Goal: Task Accomplishment & Management: Use online tool/utility

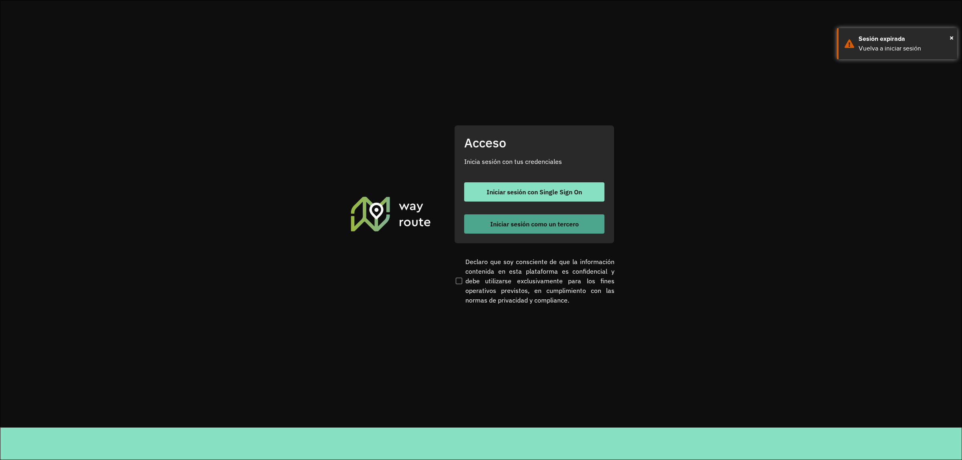
click at [573, 218] on button "Iniciar sesión como un tercero" at bounding box center [534, 223] width 140 height 19
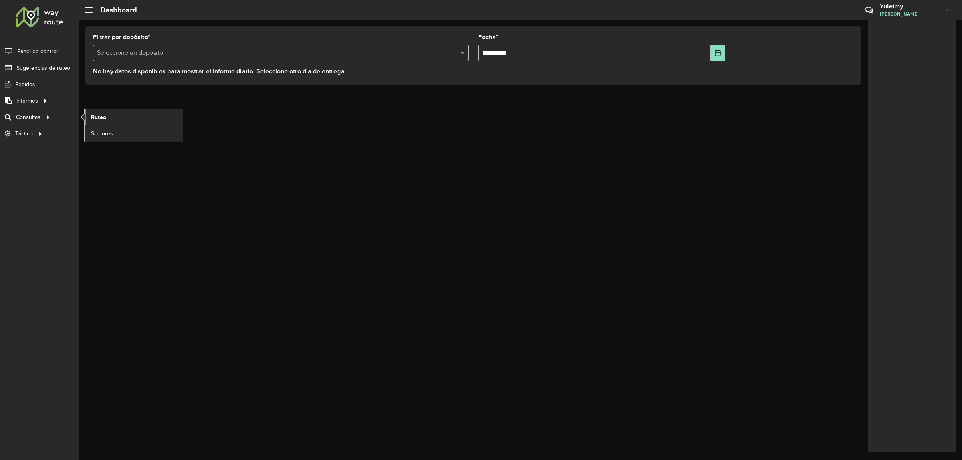
click at [100, 121] on span "Ruteo" at bounding box center [98, 117] width 15 height 8
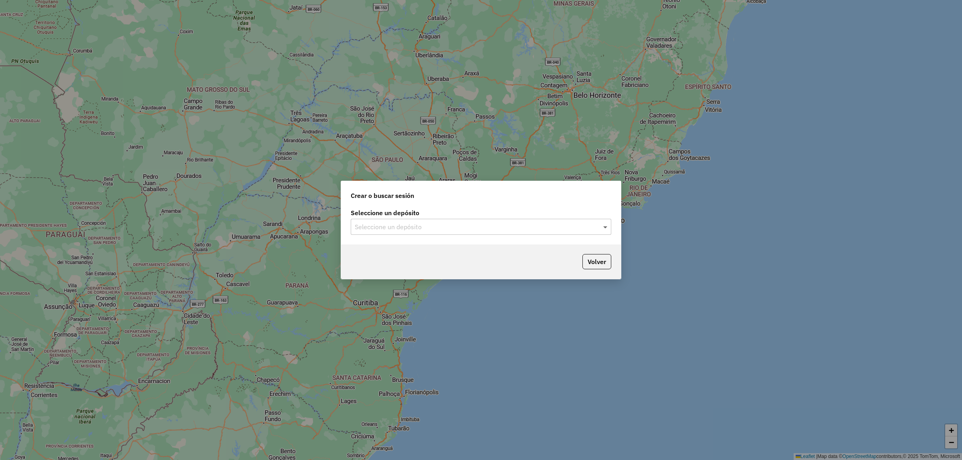
click at [604, 227] on span at bounding box center [606, 227] width 10 height 10
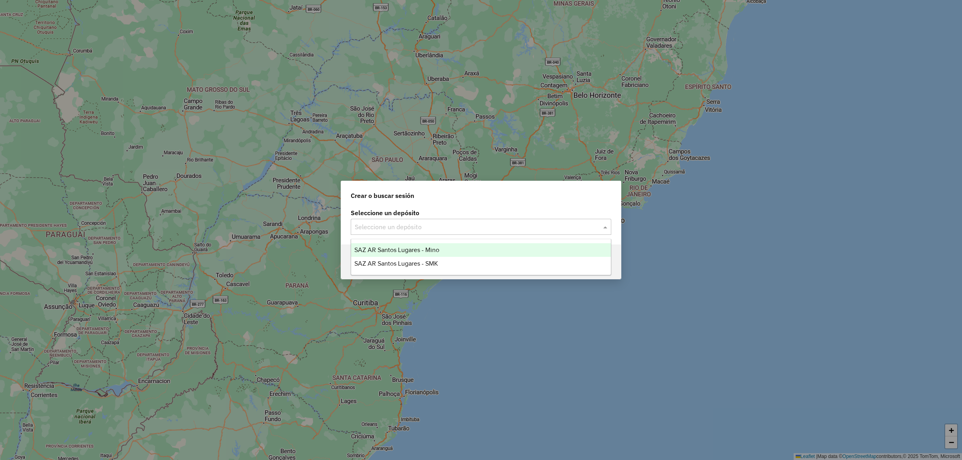
click at [521, 246] on div "SAZ AR Santos Lugares - Mino" at bounding box center [481, 250] width 260 height 14
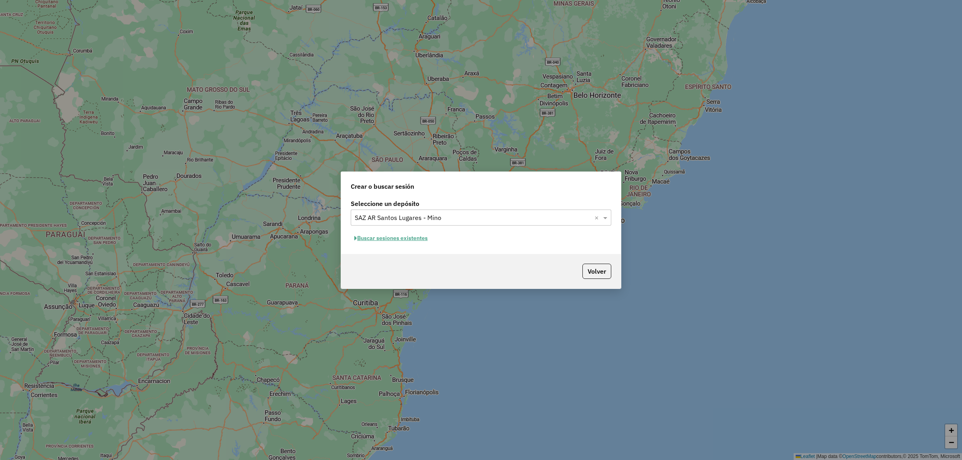
click at [411, 238] on button "Buscar sesiones existentes" at bounding box center [391, 238] width 81 height 12
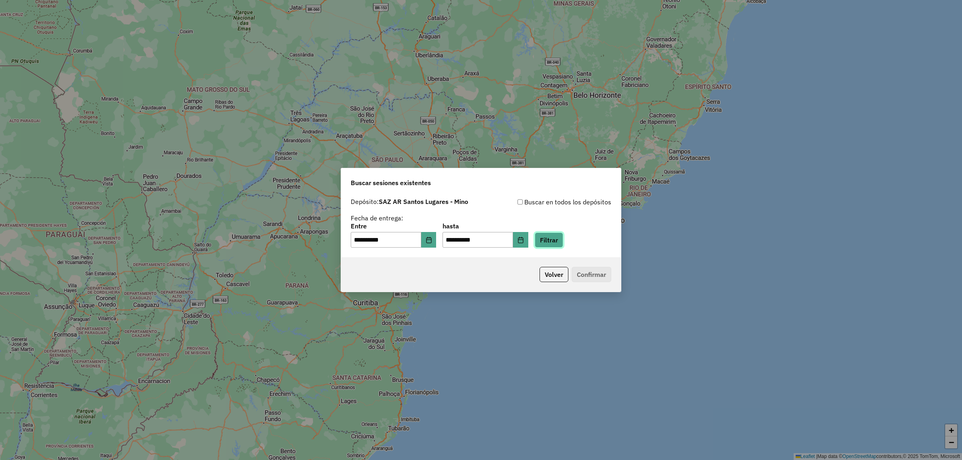
click at [556, 245] on button "Filtrar" at bounding box center [549, 239] width 28 height 15
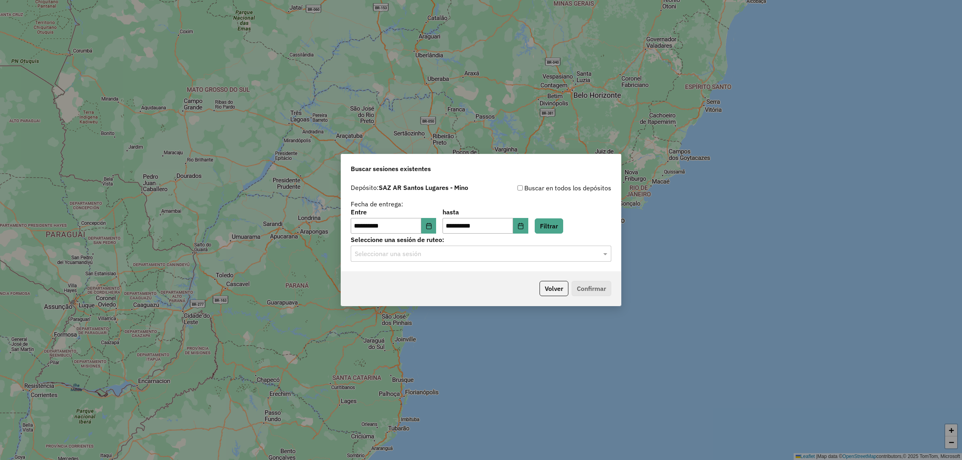
click at [594, 256] on div at bounding box center [481, 253] width 260 height 10
click at [548, 281] on div "1290283 - 08/10/2025 17:43" at bounding box center [481, 277] width 260 height 14
click at [590, 291] on button "Confirmar" at bounding box center [591, 288] width 40 height 15
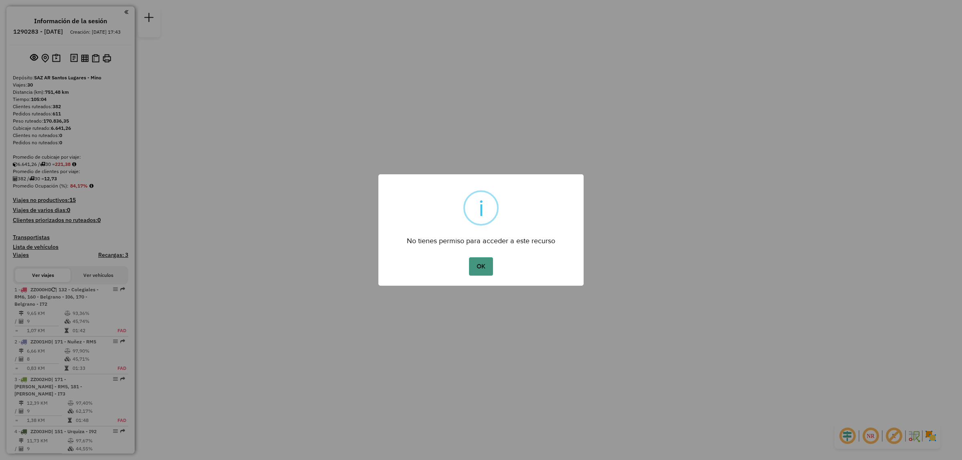
click at [490, 268] on button "OK" at bounding box center [481, 266] width 24 height 18
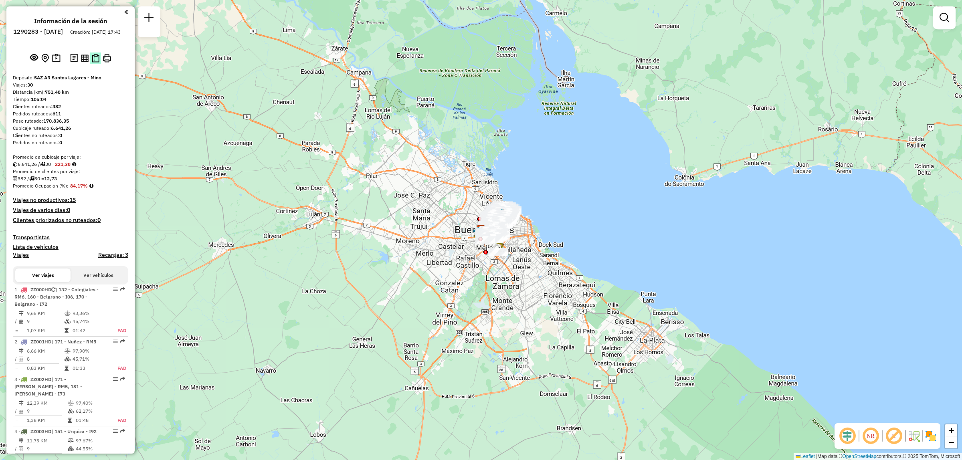
click at [97, 63] on img at bounding box center [96, 58] width 8 height 8
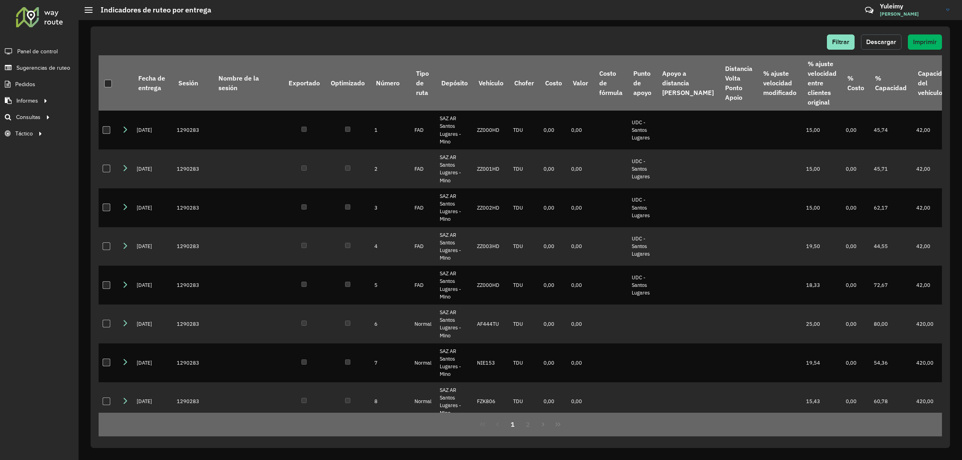
click at [888, 43] on span "Descargar" at bounding box center [881, 41] width 30 height 7
